Goal: Information Seeking & Learning: Learn about a topic

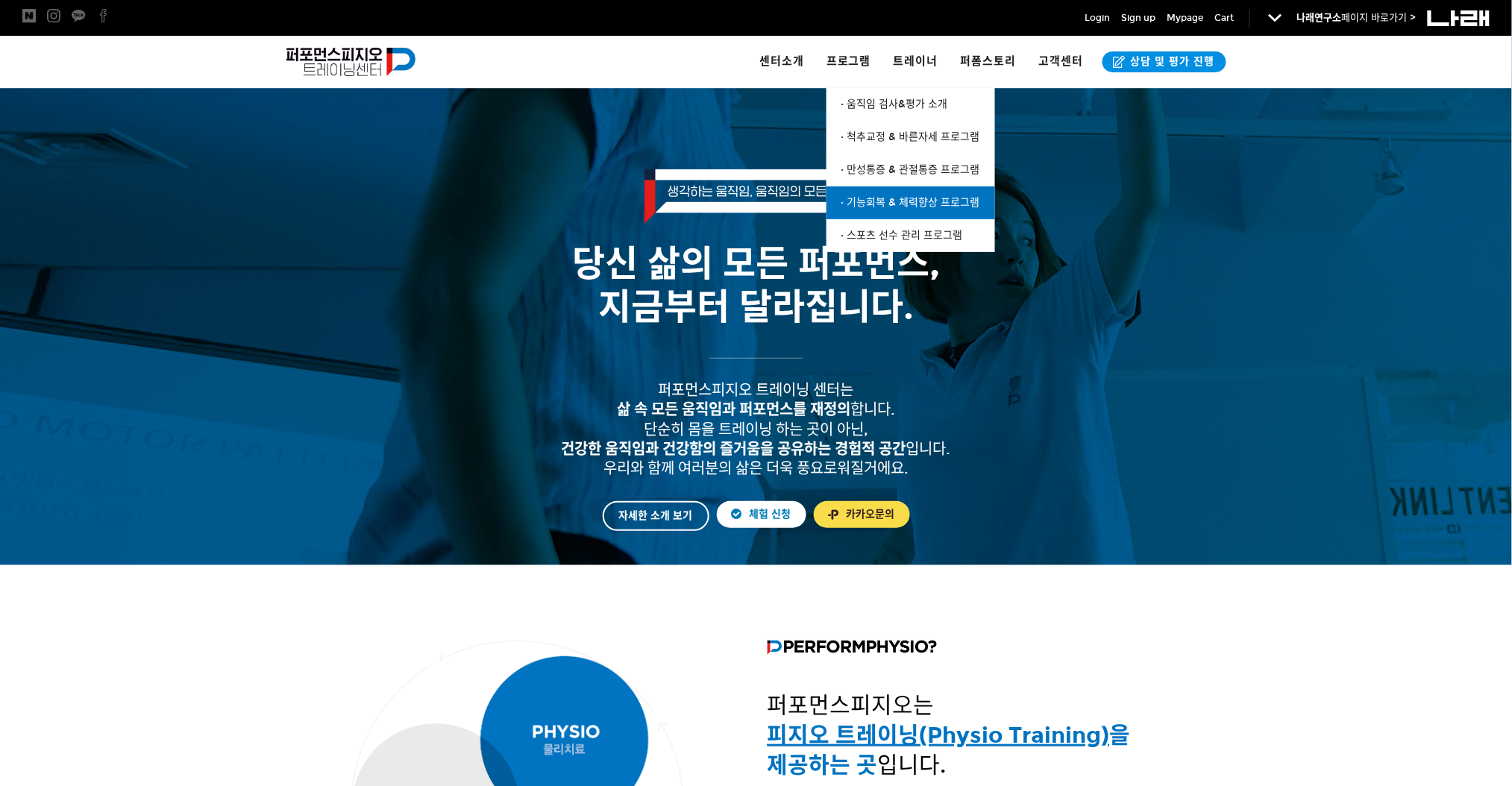
click at [889, 194] on link "· 기능회복 & 체력향상 프로그램" at bounding box center [911, 203] width 169 height 33
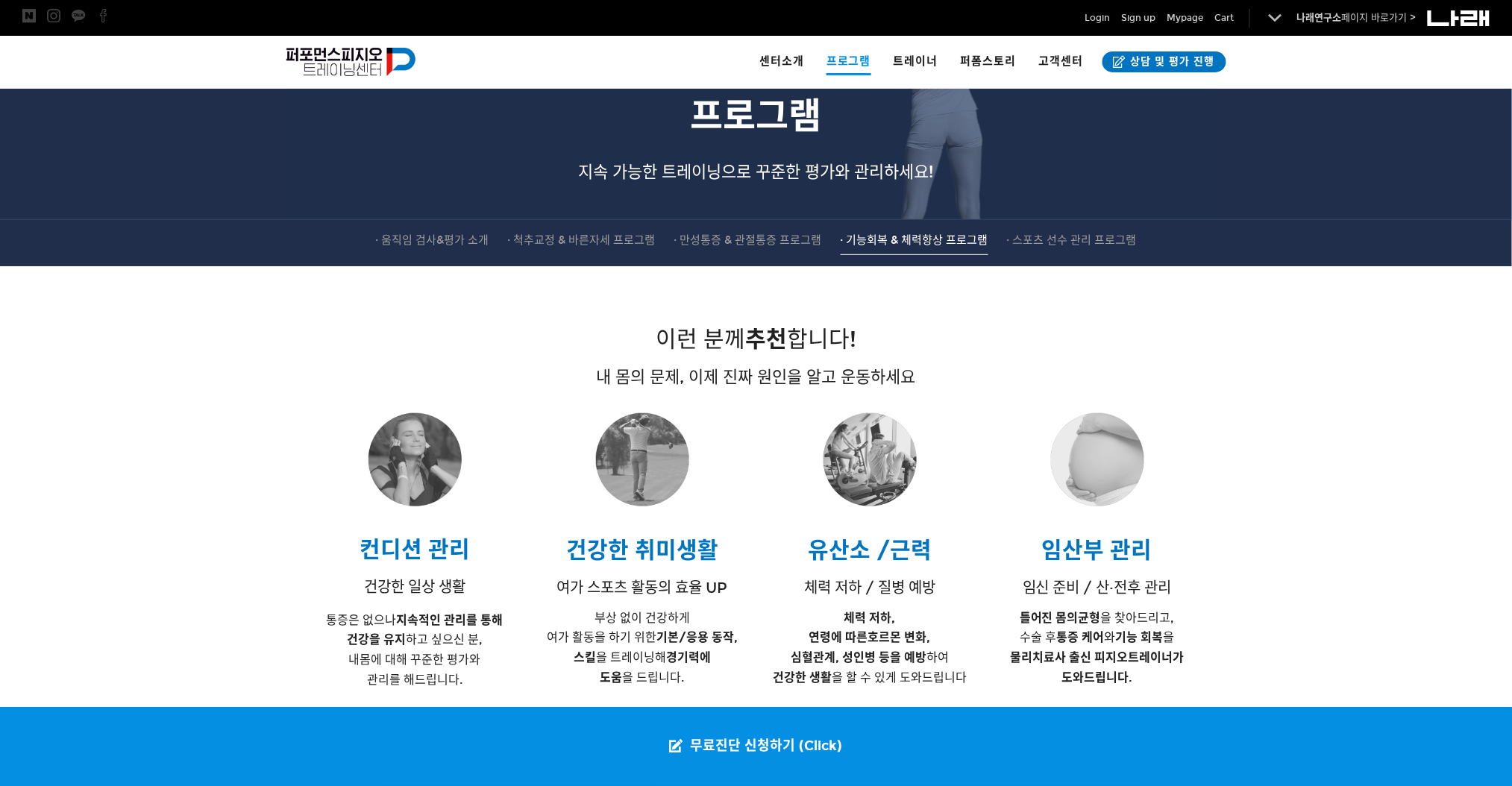
scroll to position [298, 0]
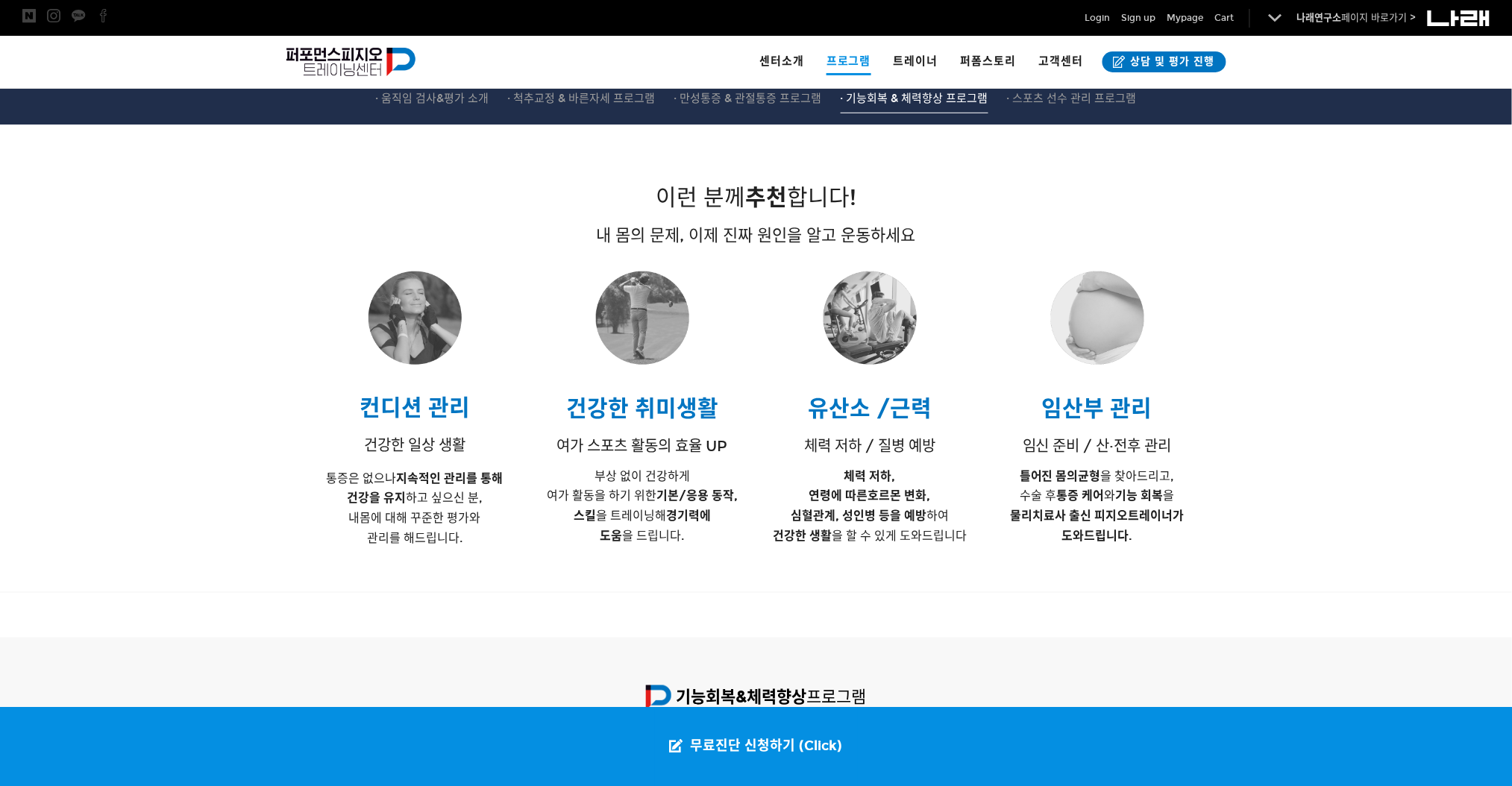
click at [140, 427] on div at bounding box center [756, 381] width 1512 height 423
click at [257, 510] on div at bounding box center [756, 381] width 1512 height 423
click at [1418, 331] on div at bounding box center [756, 381] width 1512 height 423
click at [265, 324] on div at bounding box center [756, 381] width 1512 height 423
click at [239, 319] on div at bounding box center [756, 381] width 1512 height 423
